Goal: Contribute content

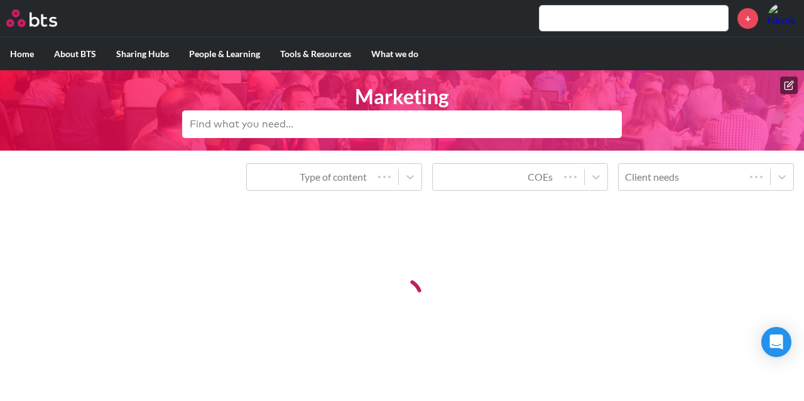
click at [787, 80] on icon at bounding box center [789, 85] width 10 height 10
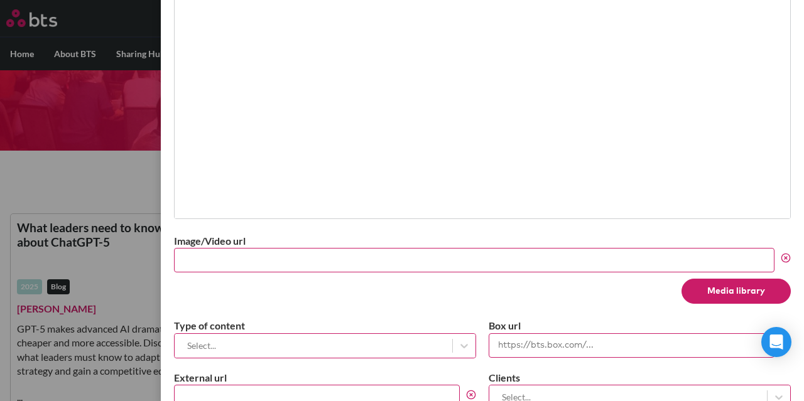
scroll to position [502, 0]
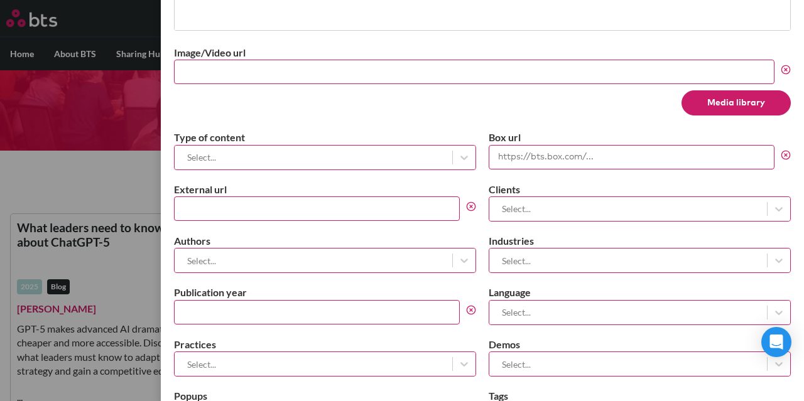
click at [236, 202] on input "External url" at bounding box center [317, 209] width 286 height 24
paste input "[URL][DOMAIN_NAME][PERSON_NAME]"
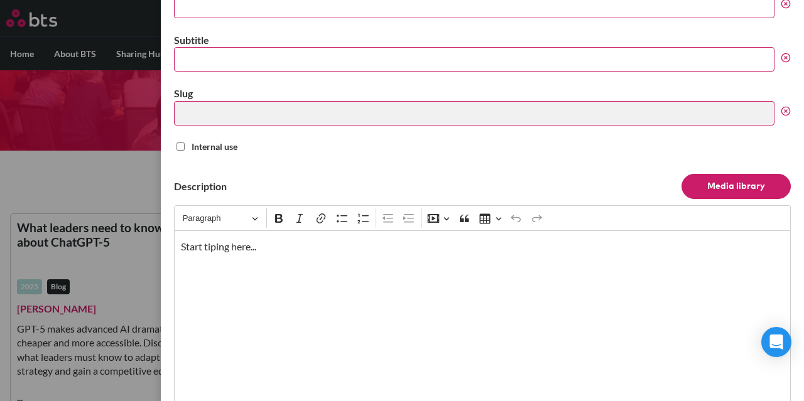
scroll to position [0, 0]
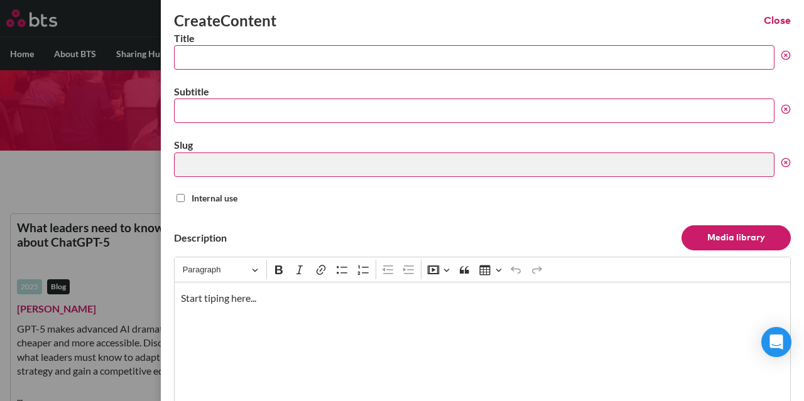
type input "[URL][DOMAIN_NAME][PERSON_NAME]"
click at [264, 60] on input "Title" at bounding box center [474, 57] width 600 height 24
paste input "BTS and clients recognized with 59 [PERSON_NAME] Group Excellence Awards in [DA…"
type input "BTS and clients recognized with 59 [PERSON_NAME] Group Excellence Awards in [DA…"
type input "bts-and-clients-recognized-with-59-[PERSON_NAME]-group-excellence-awards-in-2025"
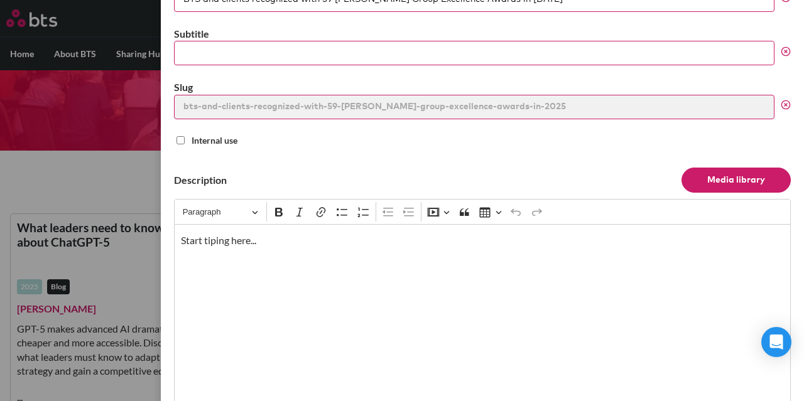
scroll to position [126, 0]
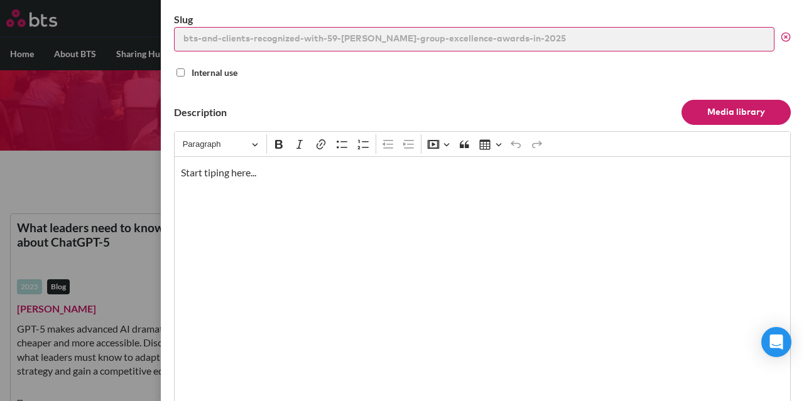
type input "BTS and clients recognized with 59 [PERSON_NAME] Group Excellence Awards in [DA…"
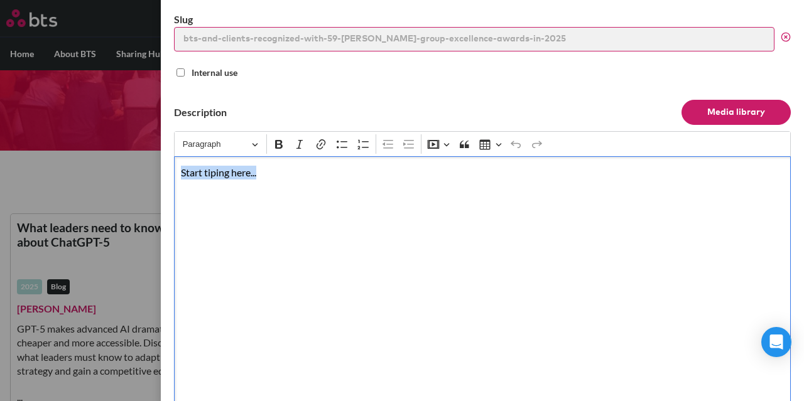
drag, startPoint x: 286, startPoint y: 166, endPoint x: 163, endPoint y: 166, distance: 123.1
click at [163, 166] on div "Create Content Close Title BTS and clients recognized with 59 [PERSON_NAME] Gro…" at bounding box center [482, 200] width 643 height 401
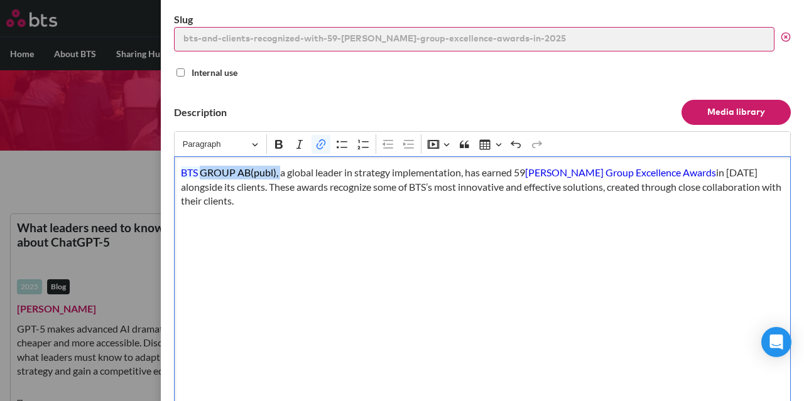
drag, startPoint x: 200, startPoint y: 171, endPoint x: 279, endPoint y: 171, distance: 79.1
click at [279, 171] on p "BTS GROUP AB (publ), a global leader in strategy implementation, has earned 59 …" at bounding box center [482, 187] width 603 height 42
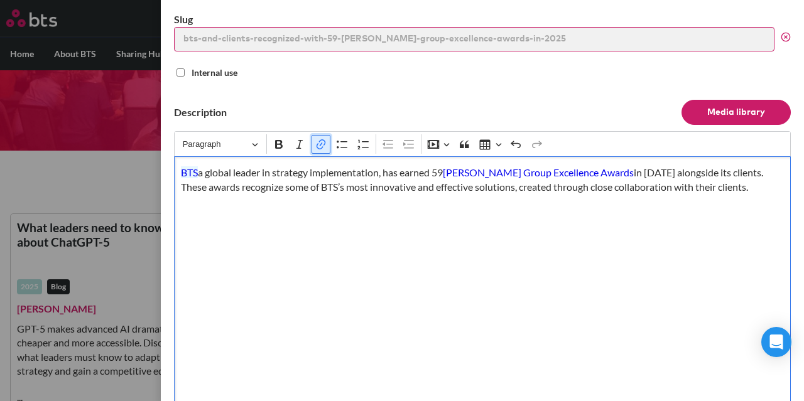
click at [316, 141] on icon "Editor toolbar" at bounding box center [321, 144] width 13 height 13
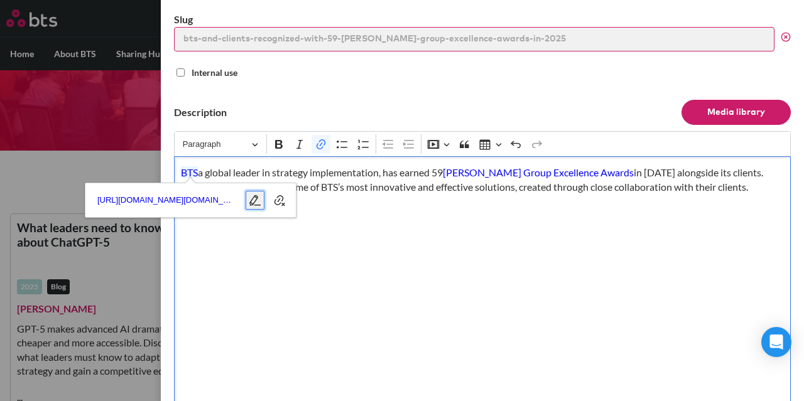
click at [259, 200] on icon "button" at bounding box center [255, 200] width 13 height 13
click at [275, 202] on icon "button" at bounding box center [278, 201] width 8 height 8
click at [256, 199] on icon "button" at bounding box center [255, 200] width 11 height 11
click at [273, 200] on icon "button" at bounding box center [277, 200] width 13 height 13
click at [281, 203] on icon "button" at bounding box center [279, 200] width 11 height 11
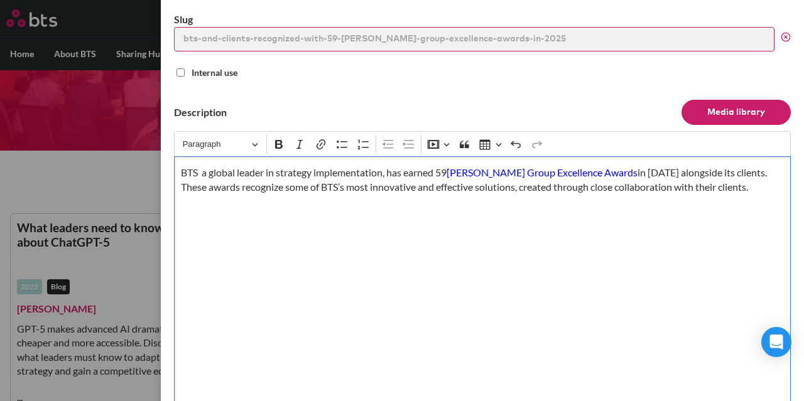
click at [470, 174] on link "[PERSON_NAME] Group Excellence Awards" at bounding box center [541, 172] width 191 height 12
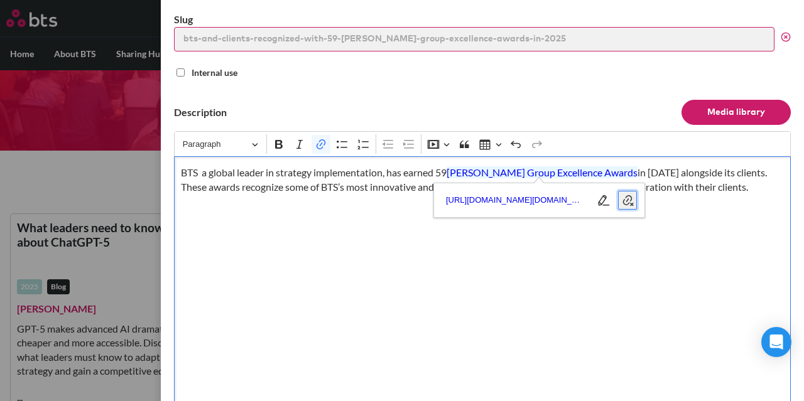
click at [622, 199] on icon "button" at bounding box center [627, 200] width 13 height 13
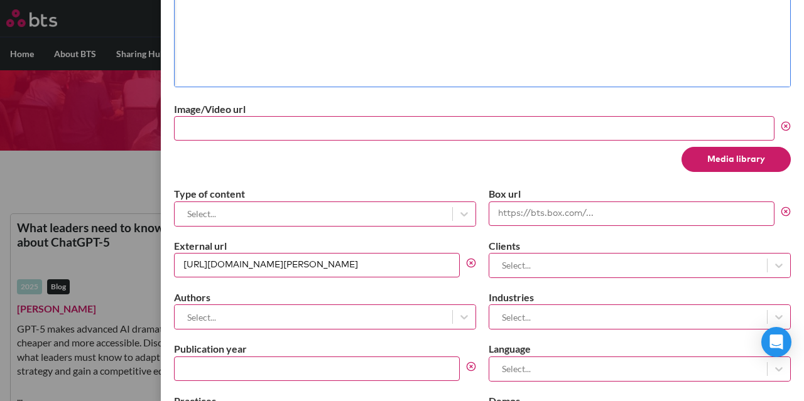
scroll to position [518, 0]
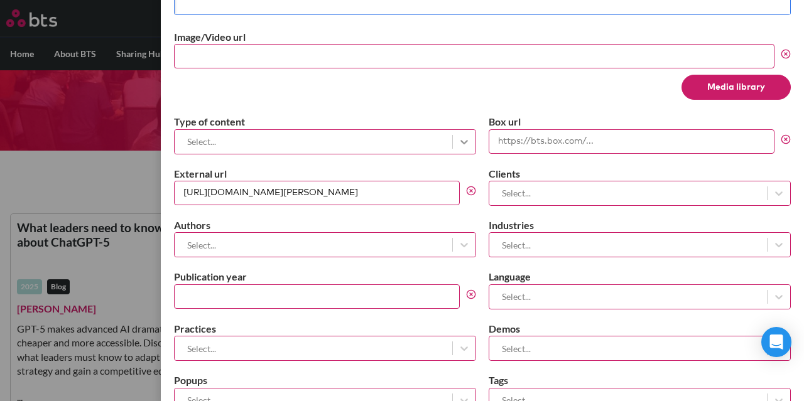
click at [465, 139] on icon at bounding box center [464, 142] width 13 height 13
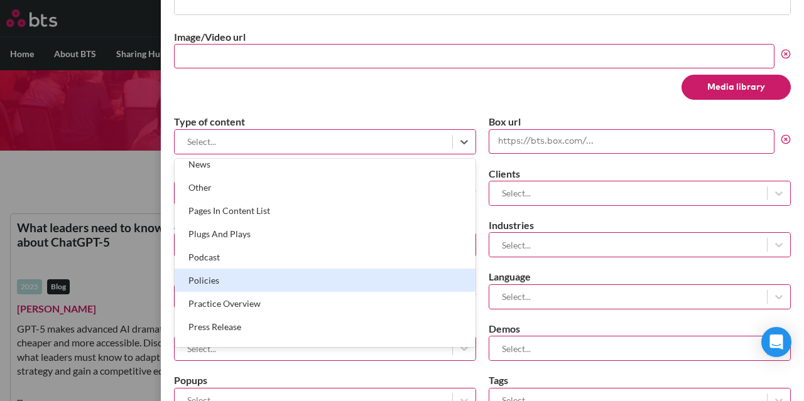
scroll to position [691, 0]
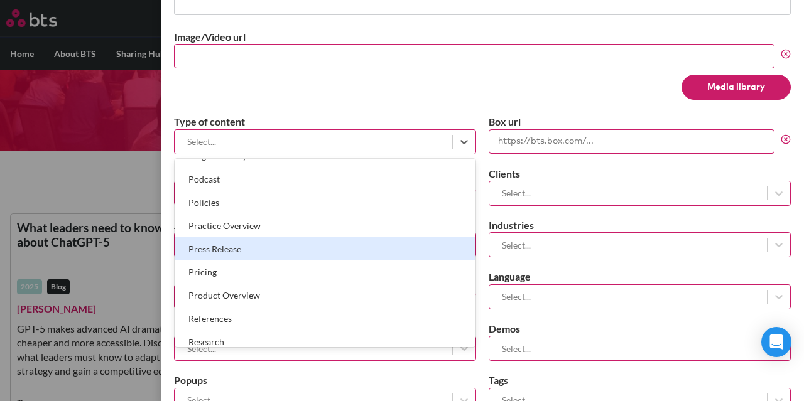
click at [305, 244] on div "Press Release" at bounding box center [325, 248] width 301 height 23
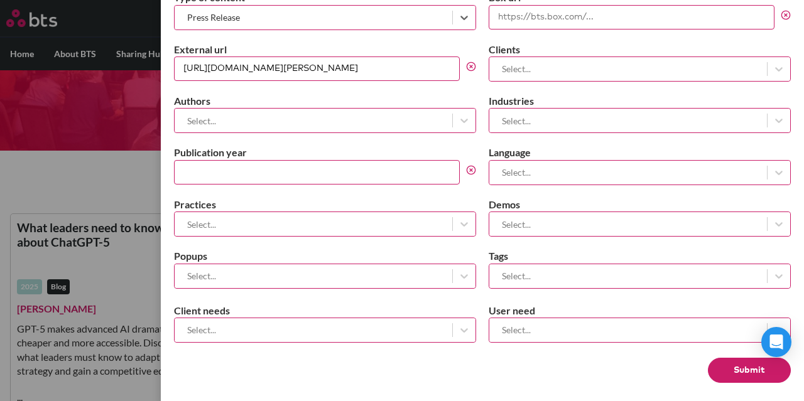
scroll to position [644, 0]
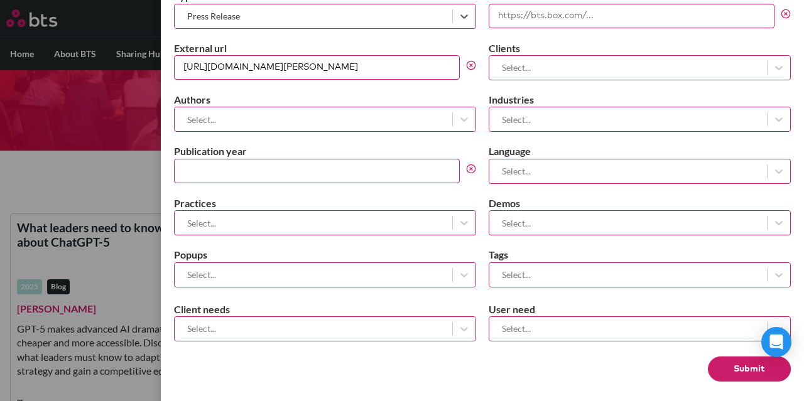
click at [397, 176] on input "Publication year" at bounding box center [317, 171] width 286 height 24
type input "2025"
click at [426, 219] on div at bounding box center [313, 223] width 265 height 16
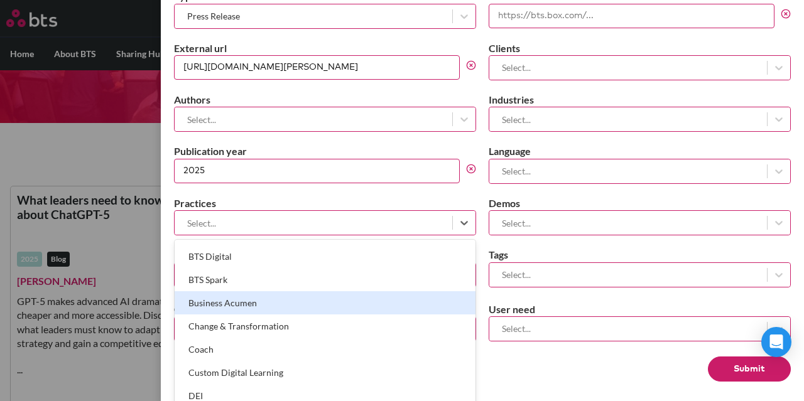
scroll to position [0, 0]
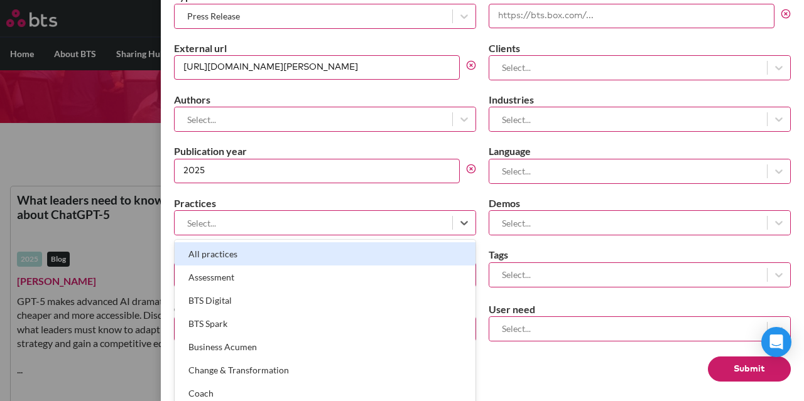
click at [323, 252] on div "All practices" at bounding box center [325, 253] width 301 height 23
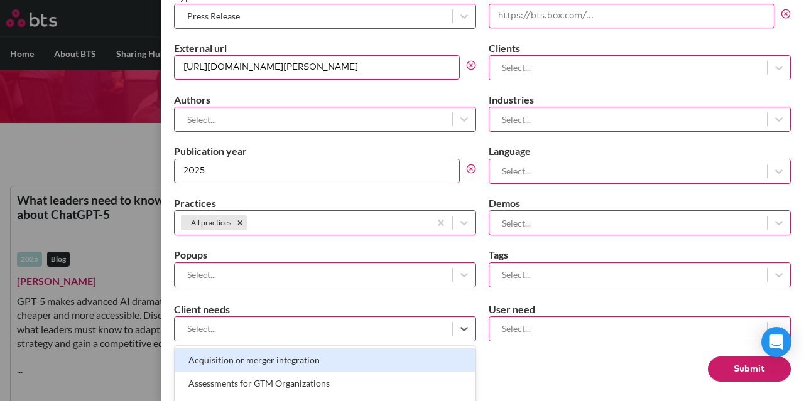
click at [431, 328] on div at bounding box center [313, 329] width 265 height 16
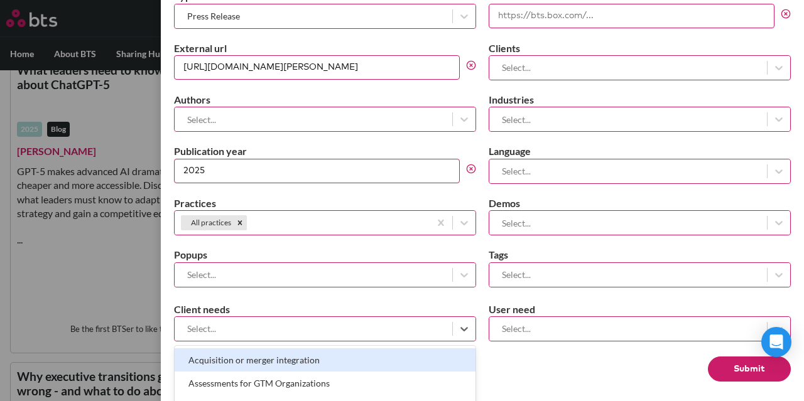
scroll to position [160, 0]
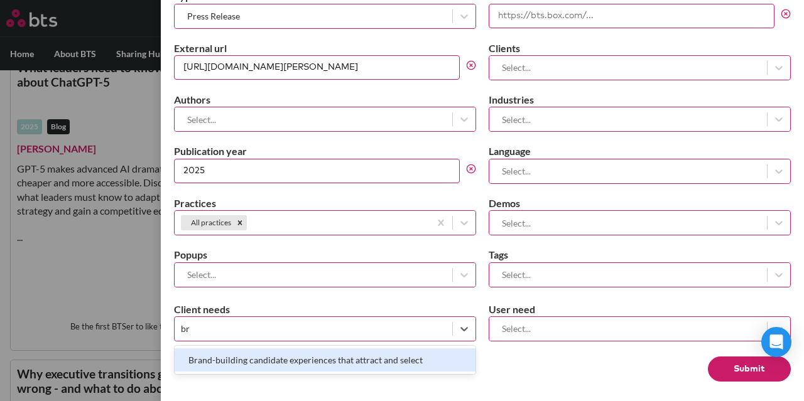
type input "b"
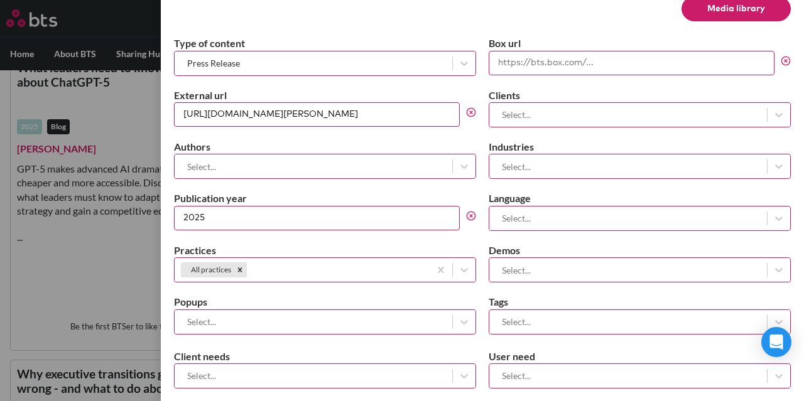
scroll to position [581, 0]
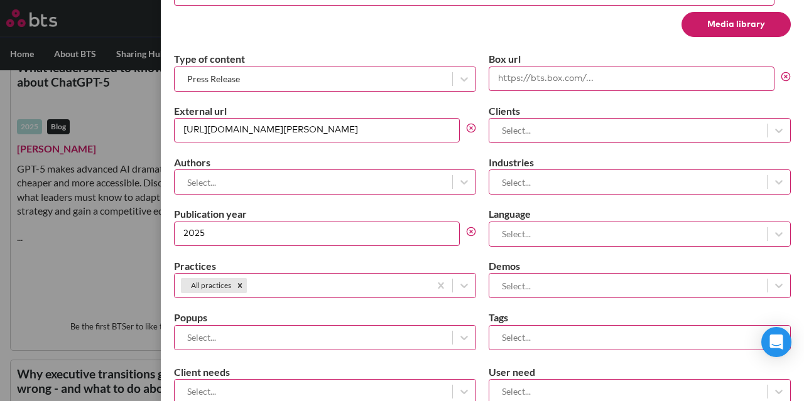
click at [568, 231] on div at bounding box center [627, 234] width 265 height 16
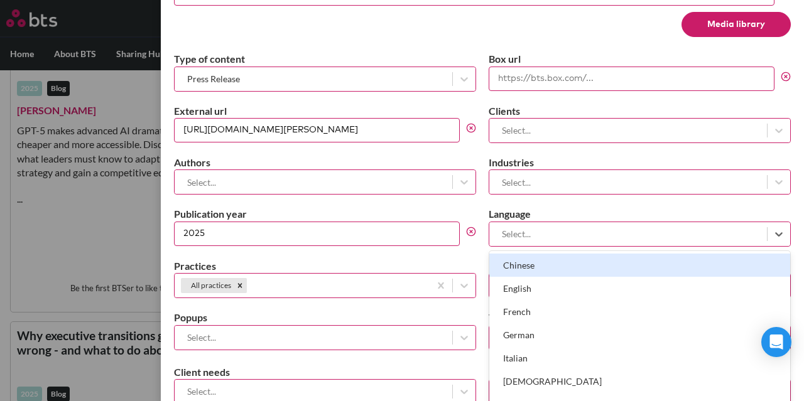
scroll to position [200, 0]
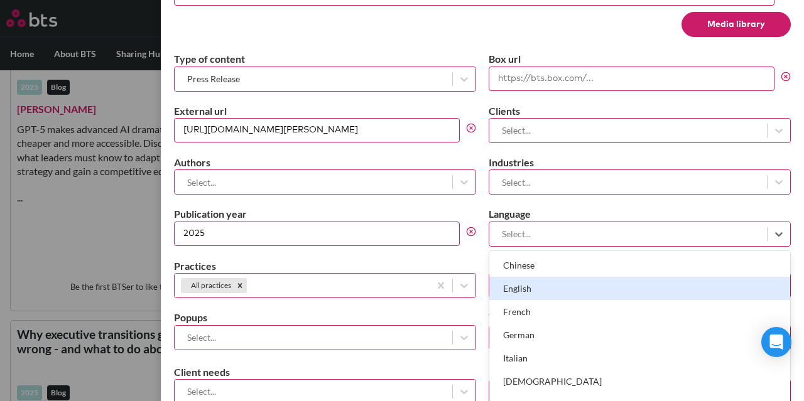
click at [560, 290] on div "English" at bounding box center [639, 288] width 301 height 23
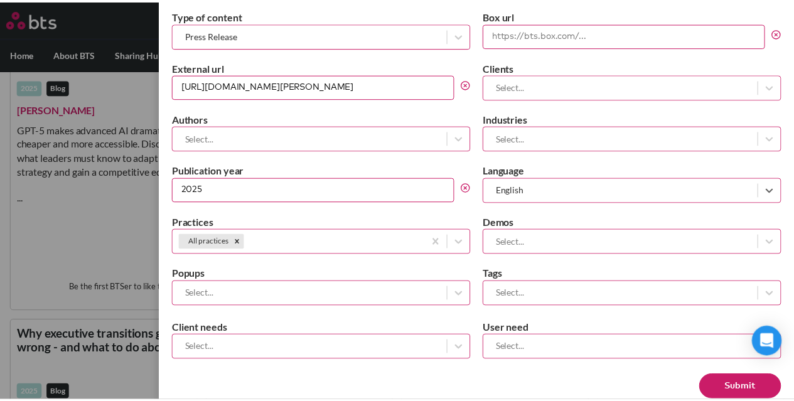
scroll to position [644, 0]
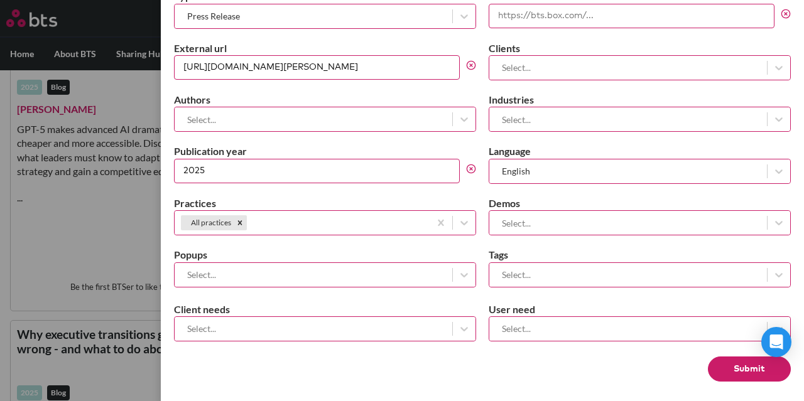
click at [729, 364] on button "Submit" at bounding box center [749, 369] width 83 height 25
